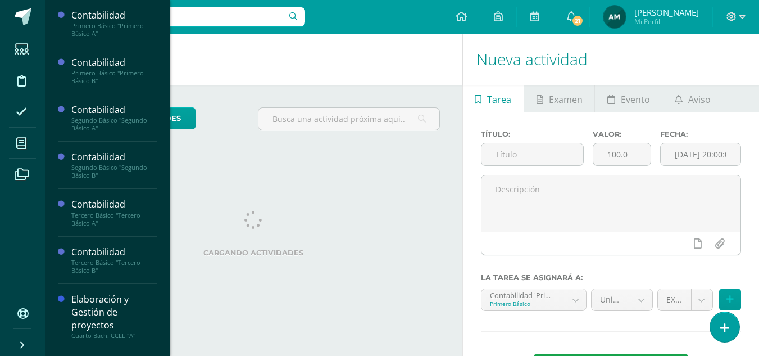
drag, startPoint x: 166, startPoint y: 108, endPoint x: 165, endPoint y: 116, distance: 8.4
click at [165, 116] on div "Contabilidad Primero Básico "Primero Básico A" Actividades Estudiantes Planific…" at bounding box center [107, 178] width 126 height 356
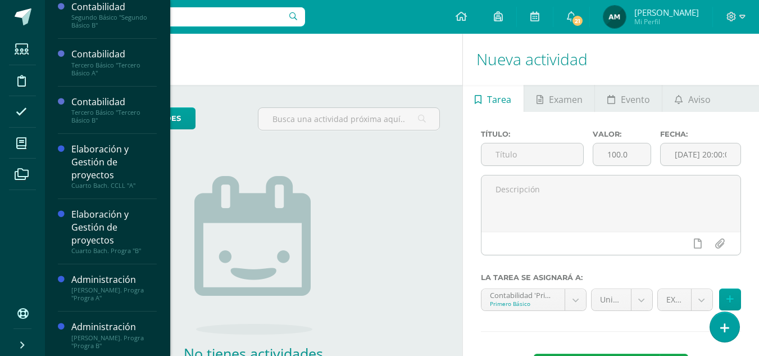
scroll to position [153, 0]
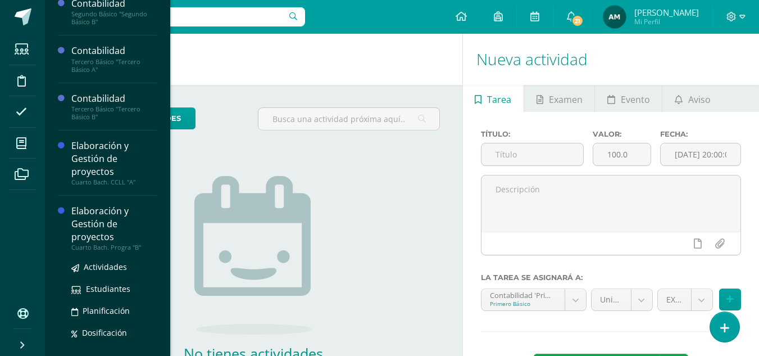
click at [116, 226] on div "Elaboración y Gestión de proyectos" at bounding box center [113, 223] width 85 height 39
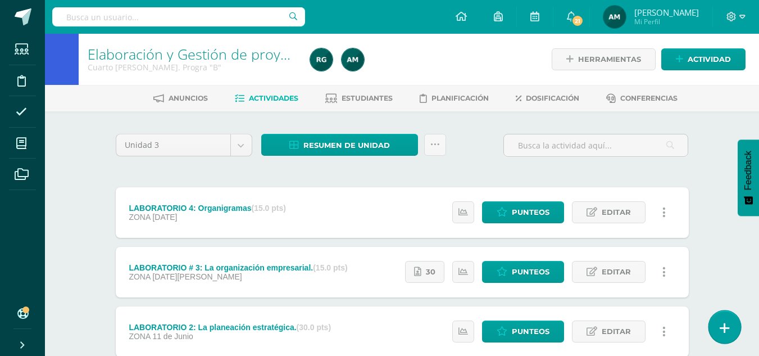
click at [726, 323] on icon at bounding box center [725, 327] width 10 height 13
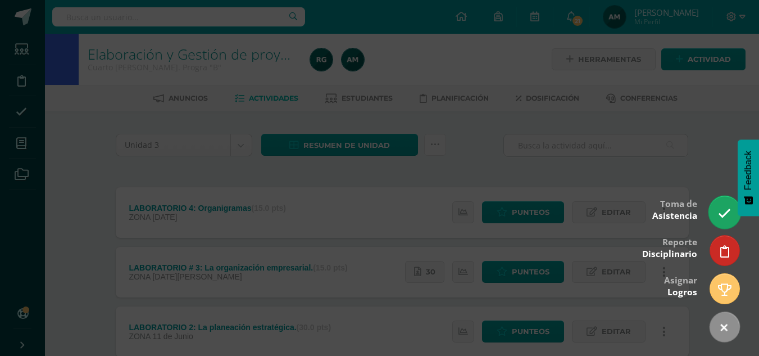
click at [723, 212] on icon at bounding box center [724, 213] width 13 height 13
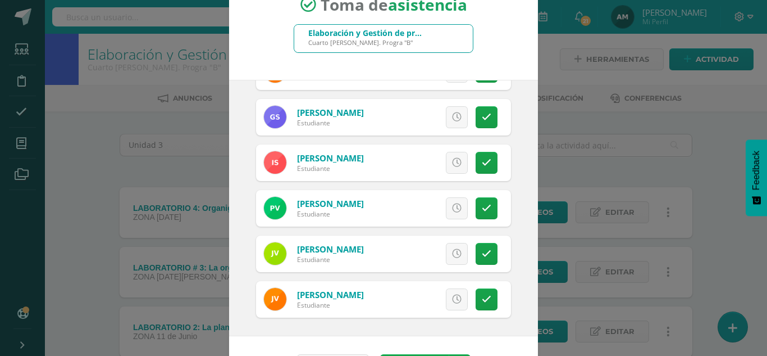
scroll to position [35, 0]
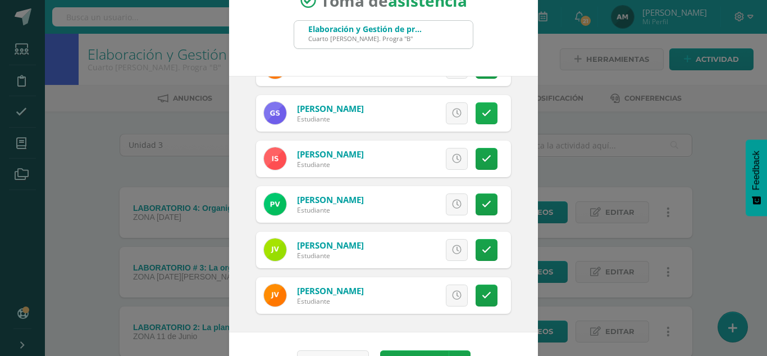
click at [482, 117] on icon at bounding box center [487, 113] width 10 height 10
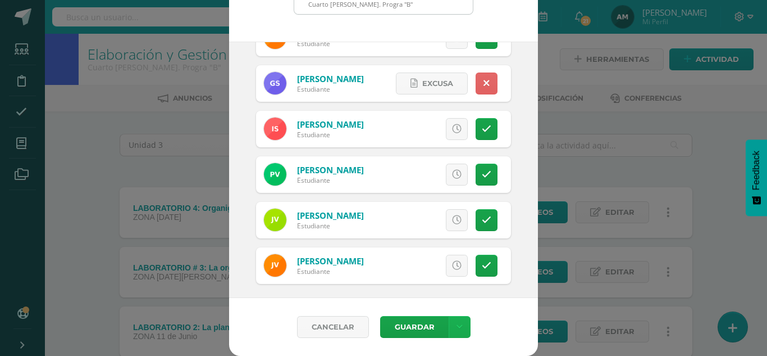
scroll to position [1260, 0]
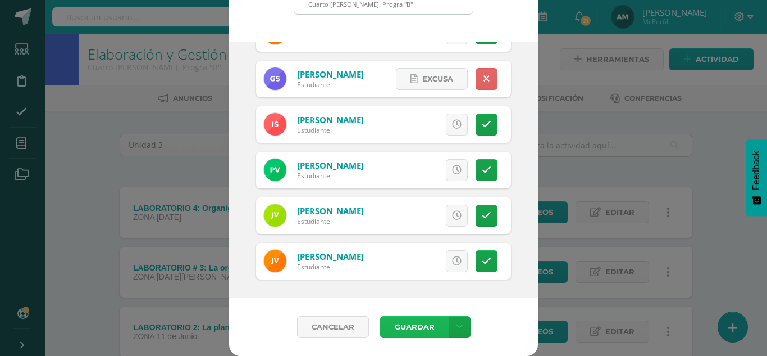
click at [419, 324] on button "Guardar" at bounding box center [414, 327] width 69 height 22
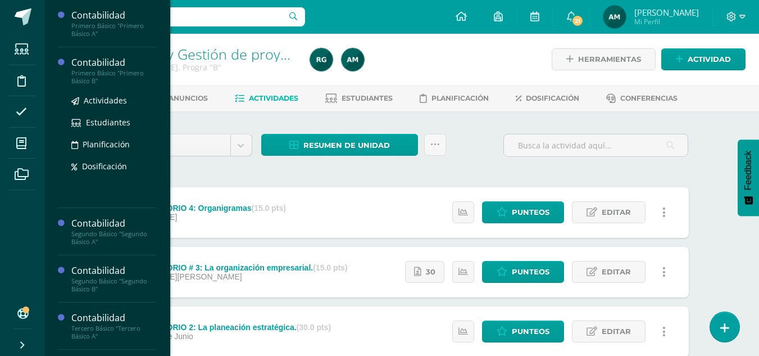
click at [113, 78] on div "Primero Básico "Primero Básico B"" at bounding box center [113, 77] width 85 height 16
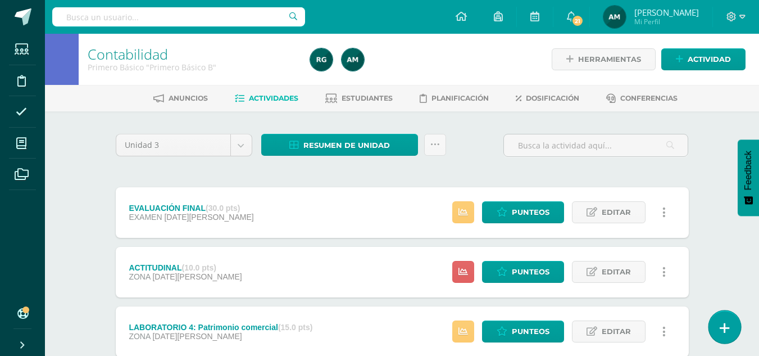
click at [723, 326] on icon at bounding box center [725, 327] width 10 height 13
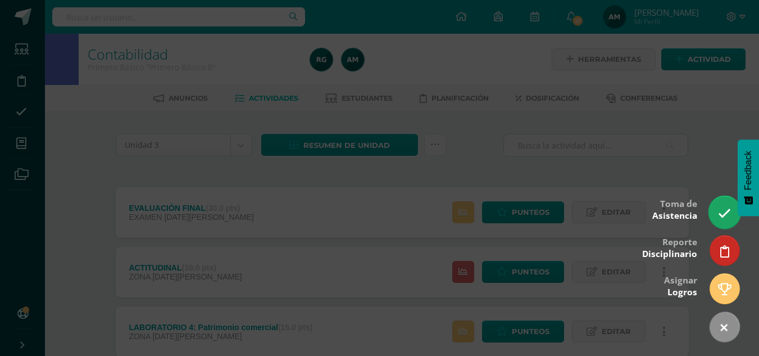
click at [725, 207] on icon at bounding box center [724, 213] width 13 height 13
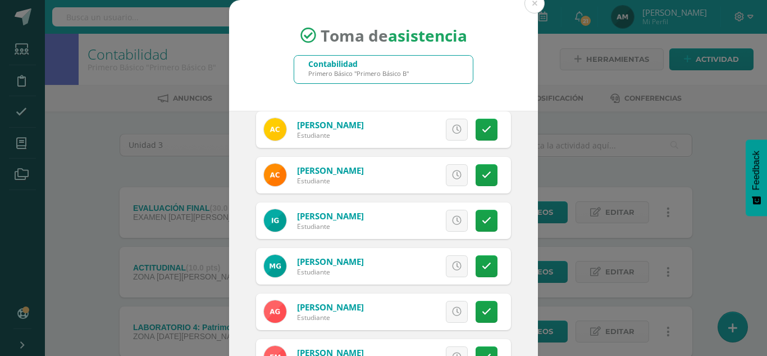
scroll to position [237, 0]
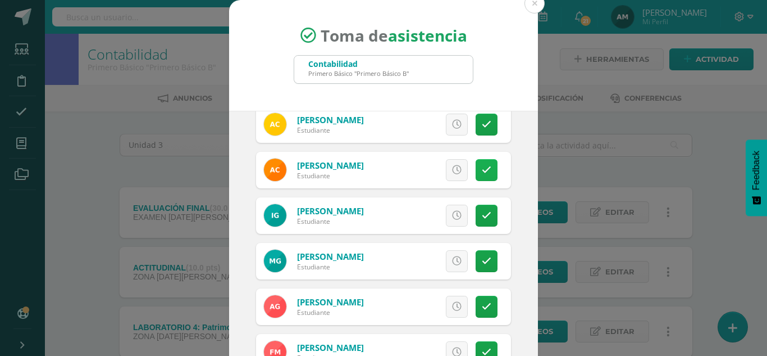
click at [482, 169] on icon at bounding box center [487, 170] width 10 height 10
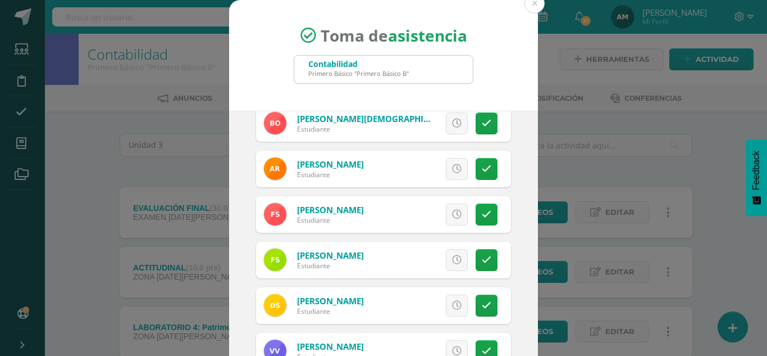
scroll to position [824, 0]
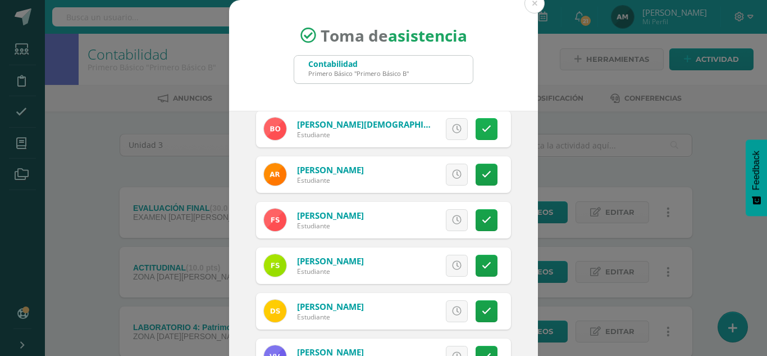
click at [482, 130] on icon at bounding box center [487, 129] width 10 height 10
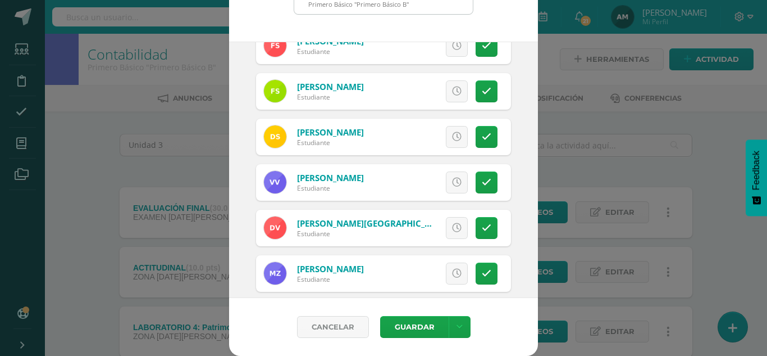
scroll to position [942, 0]
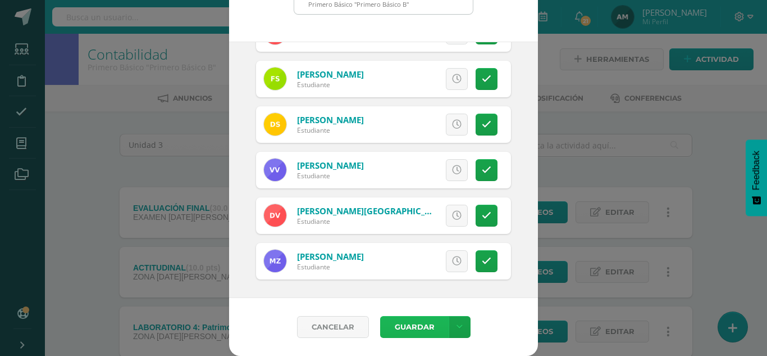
click at [420, 329] on button "Guardar" at bounding box center [414, 327] width 69 height 22
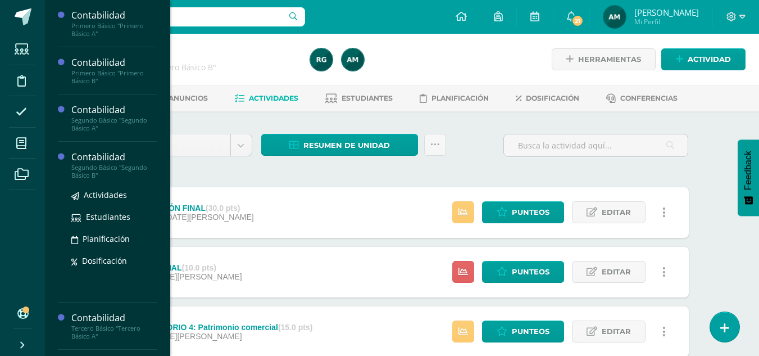
click at [107, 166] on div "Segundo Básico "Segundo Básico B"" at bounding box center [113, 171] width 85 height 16
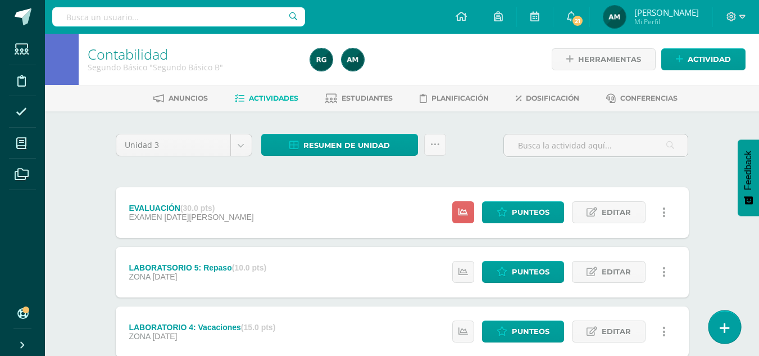
click at [724, 330] on icon at bounding box center [725, 327] width 10 height 13
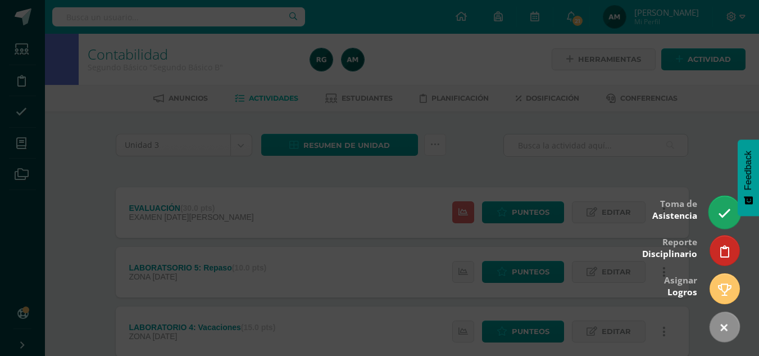
click at [726, 212] on icon at bounding box center [724, 213] width 13 height 13
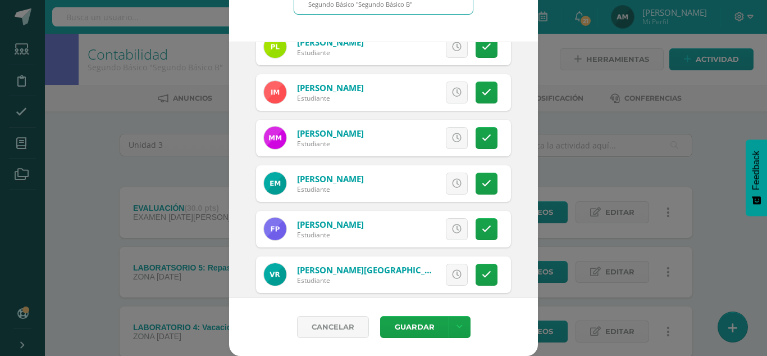
scroll to position [805, 0]
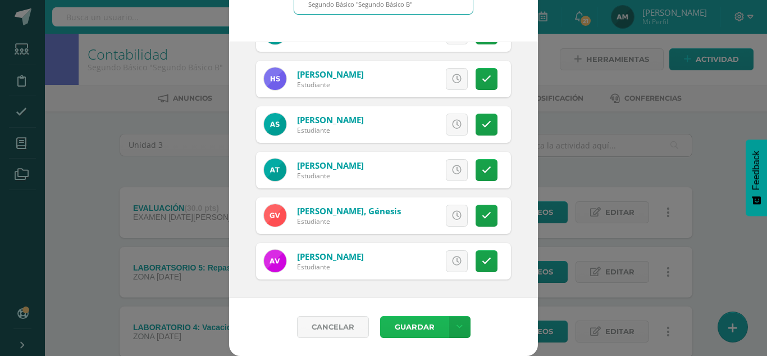
click at [417, 324] on button "Guardar" at bounding box center [414, 327] width 69 height 22
